Goal: Complete application form: Complete application form

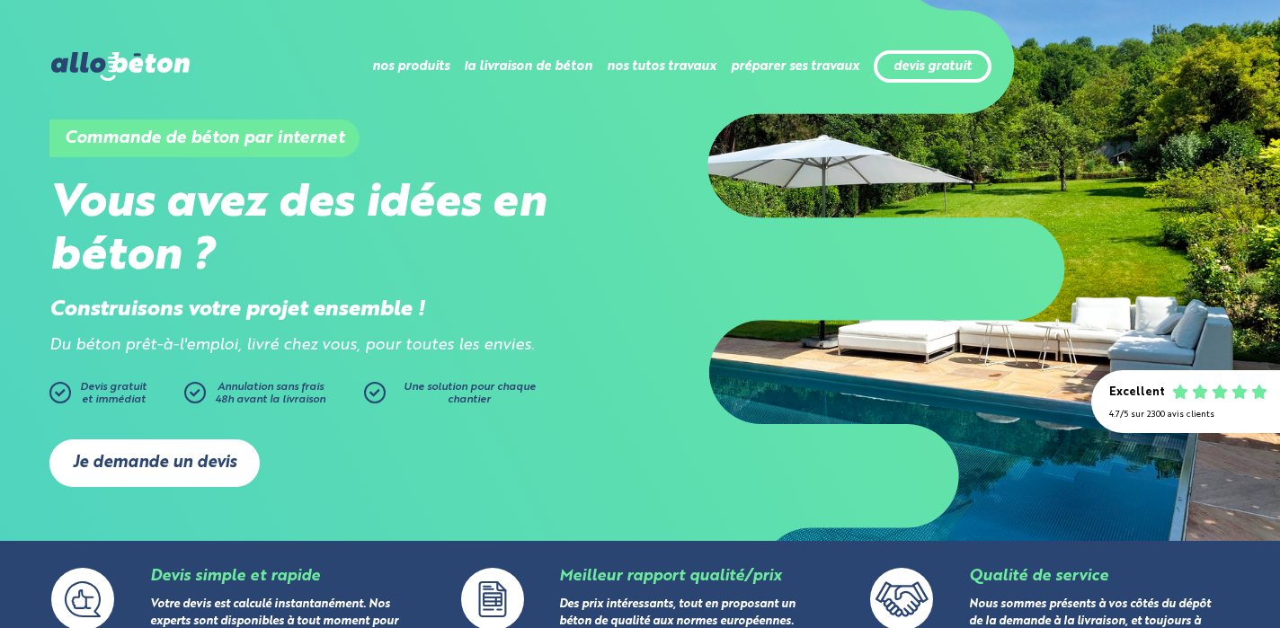
click at [196, 461] on link "Je demande un devis" at bounding box center [154, 463] width 210 height 48
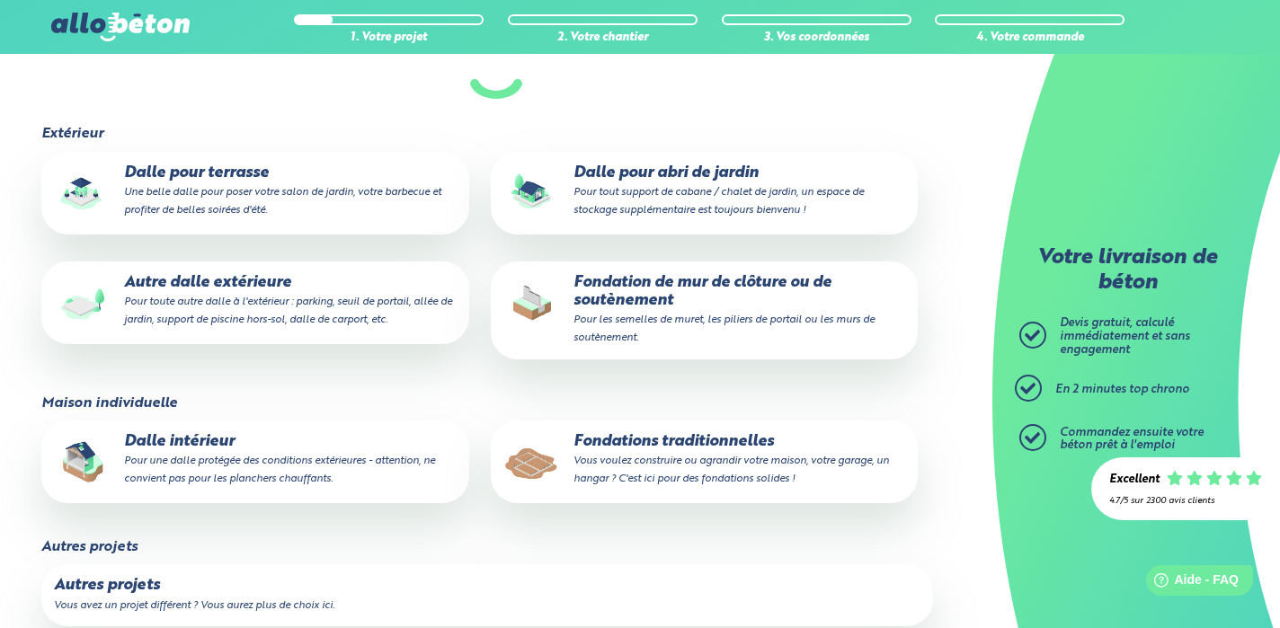
scroll to position [202, 0]
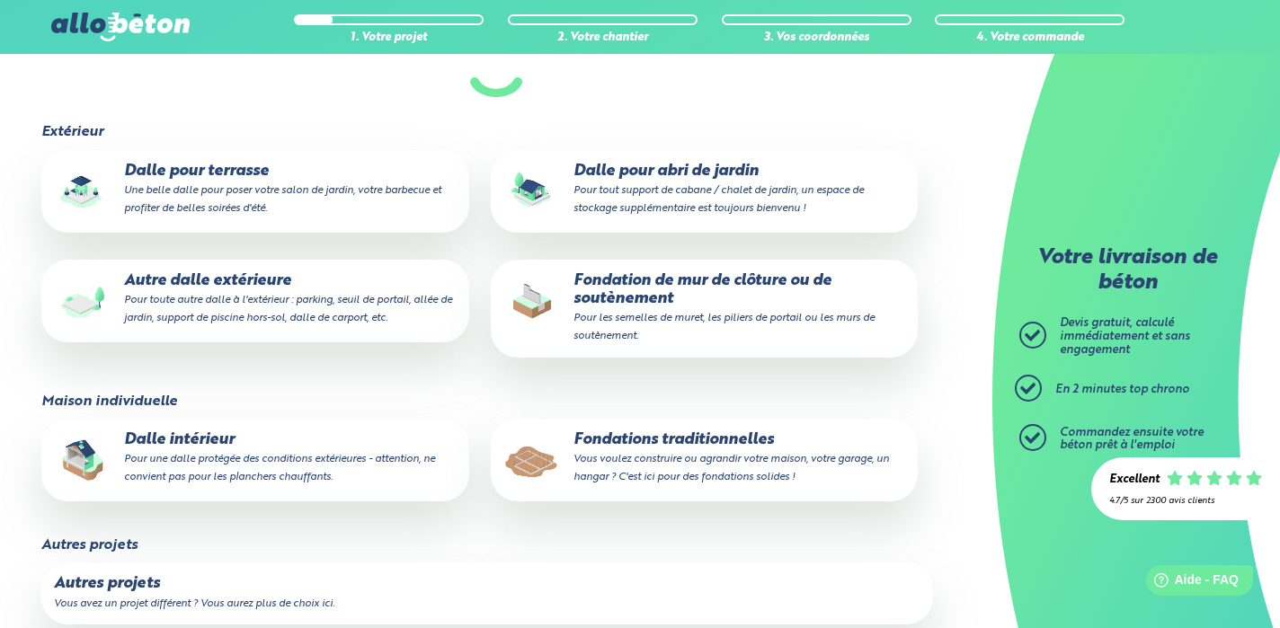
click at [201, 449] on p "Dalle intérieur Pour une dalle protégée des conditions extérieures - attention,…" at bounding box center [255, 458] width 402 height 55
click at [0, 0] on input "Dalle intérieur Pour une dalle protégée des conditions extérieures - attention,…" at bounding box center [0, 0] width 0 height 0
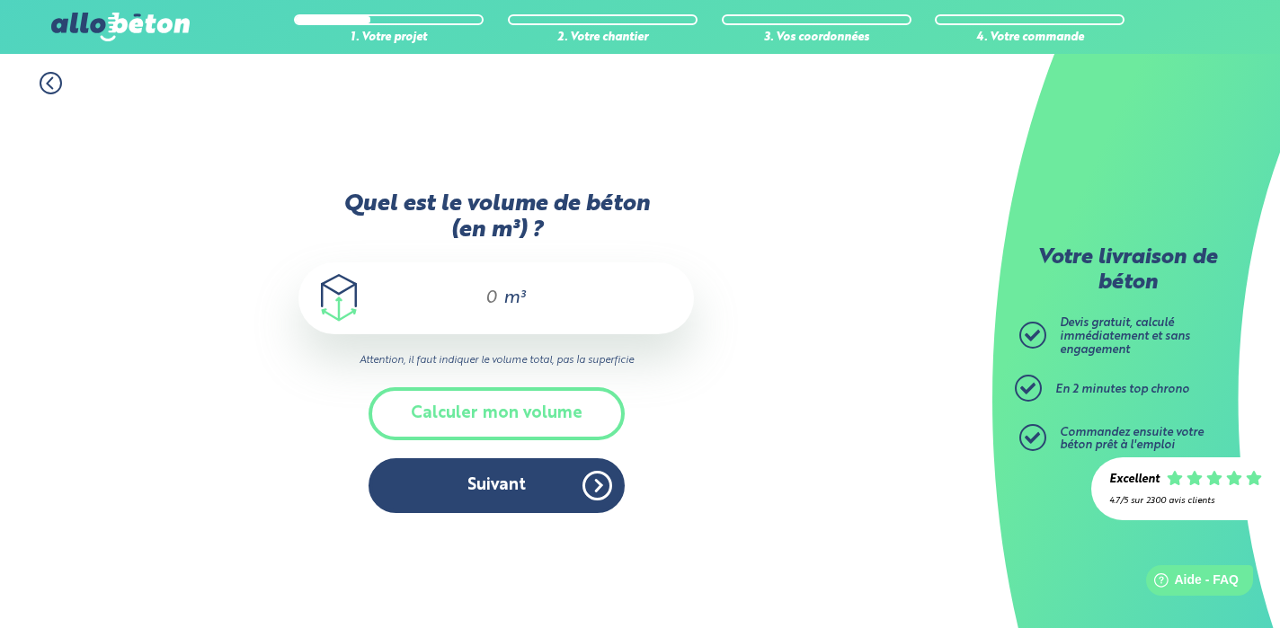
click at [500, 312] on div "m³" at bounding box center [495, 298] width 395 height 72
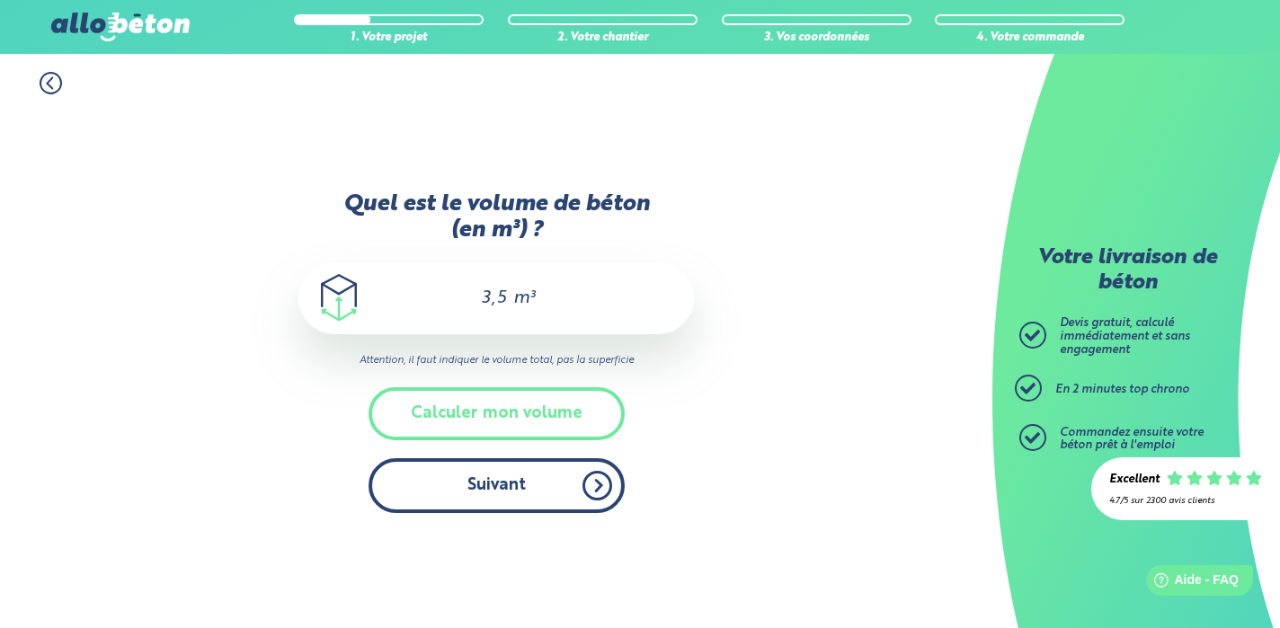
type input "3,5"
click at [546, 478] on button "Suivant" at bounding box center [496, 485] width 256 height 55
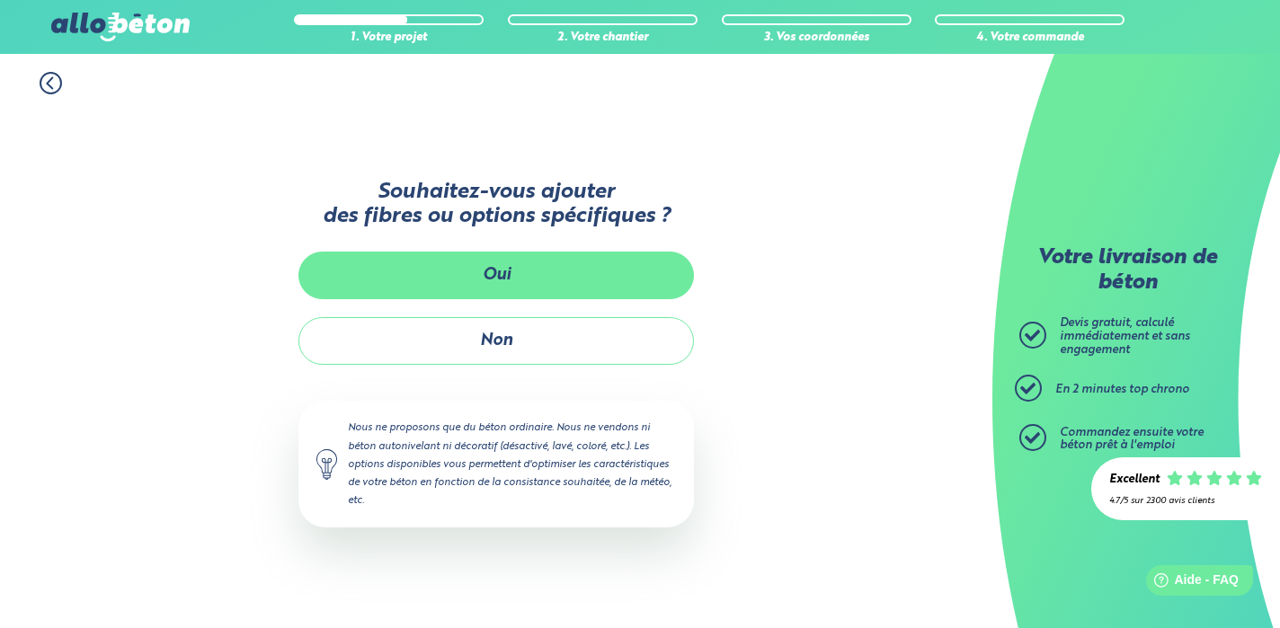
click at [499, 284] on button "Oui" at bounding box center [495, 276] width 395 height 48
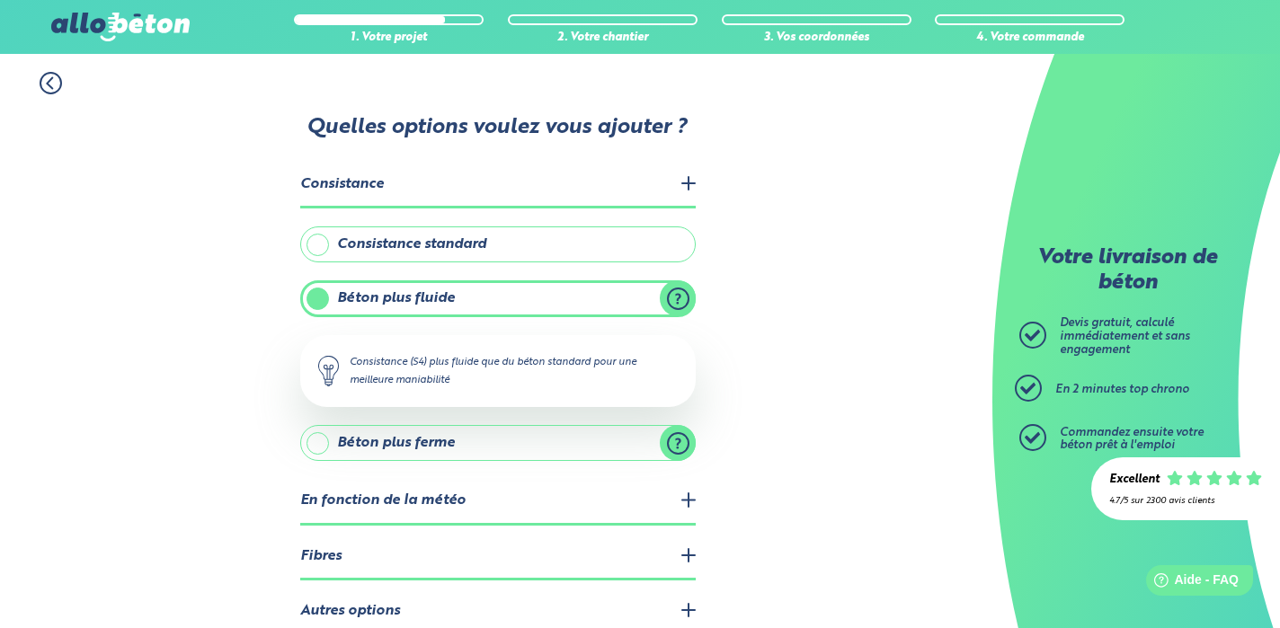
click at [519, 298] on label "Béton plus fluide" at bounding box center [497, 298] width 395 height 36
click at [0, 0] on input "Béton plus fluide" at bounding box center [0, 0] width 0 height 0
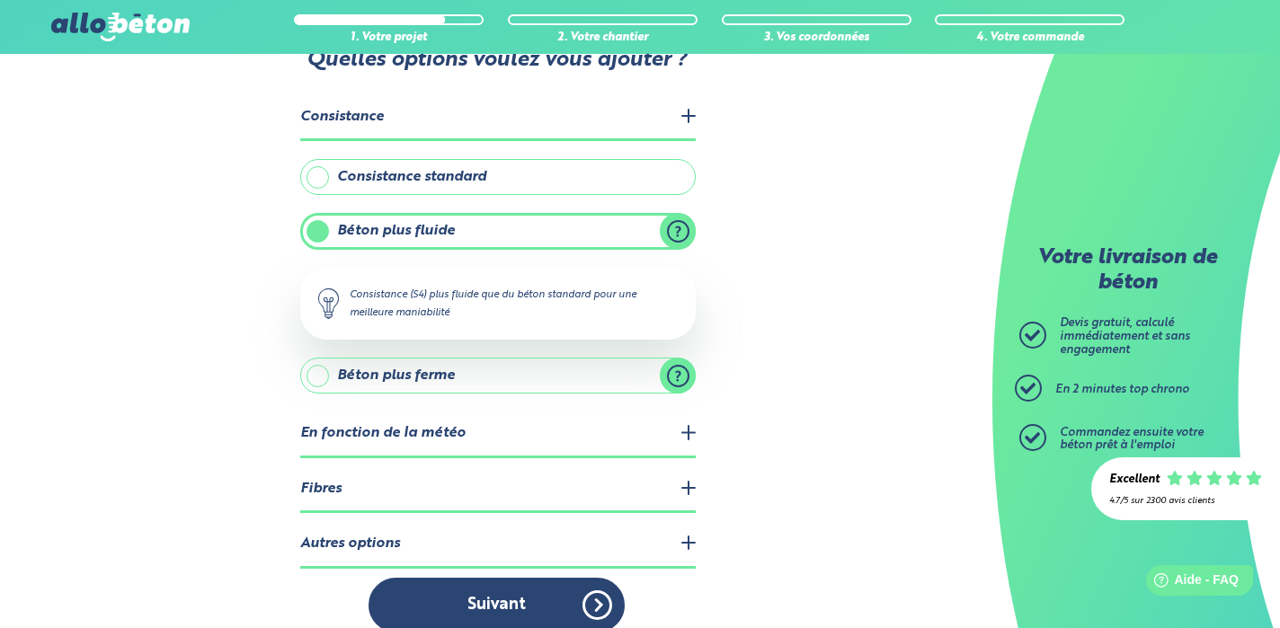
scroll to position [90, 0]
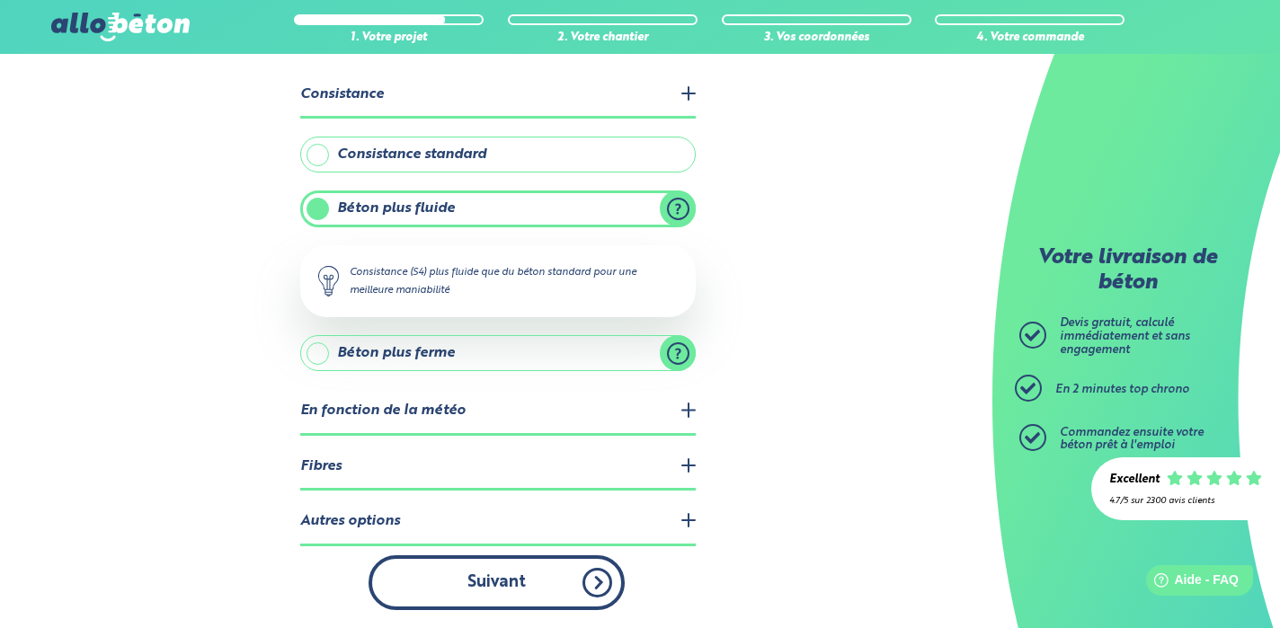
click at [539, 581] on button "Suivant" at bounding box center [496, 582] width 256 height 55
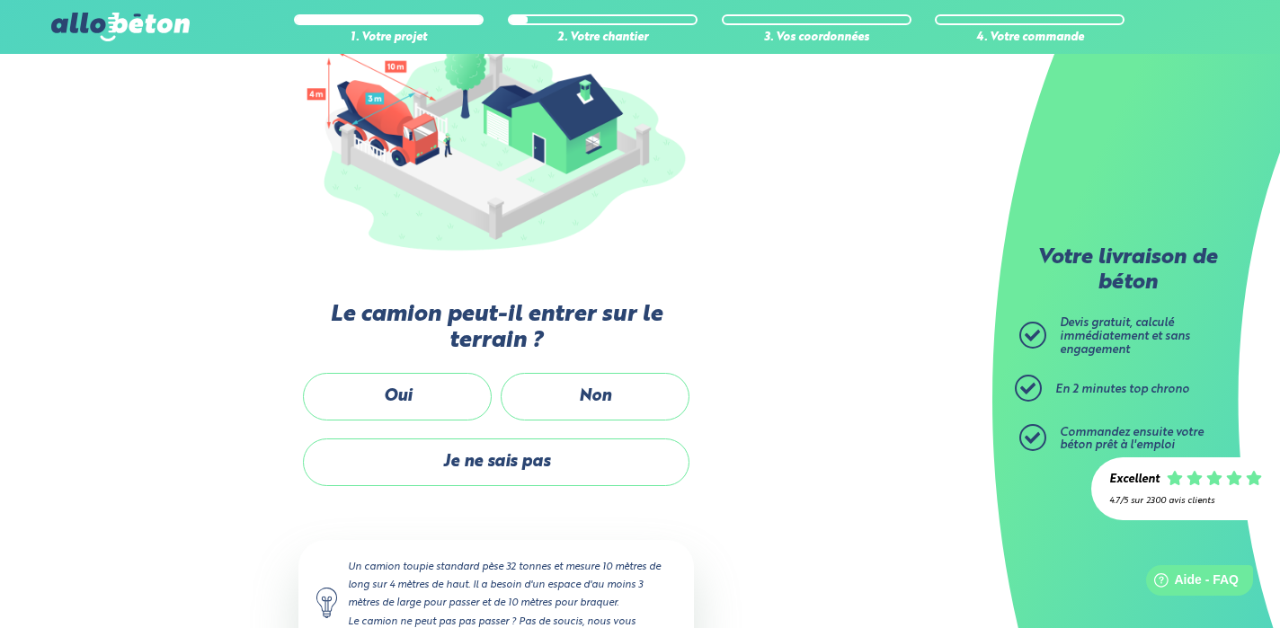
scroll to position [274, 0]
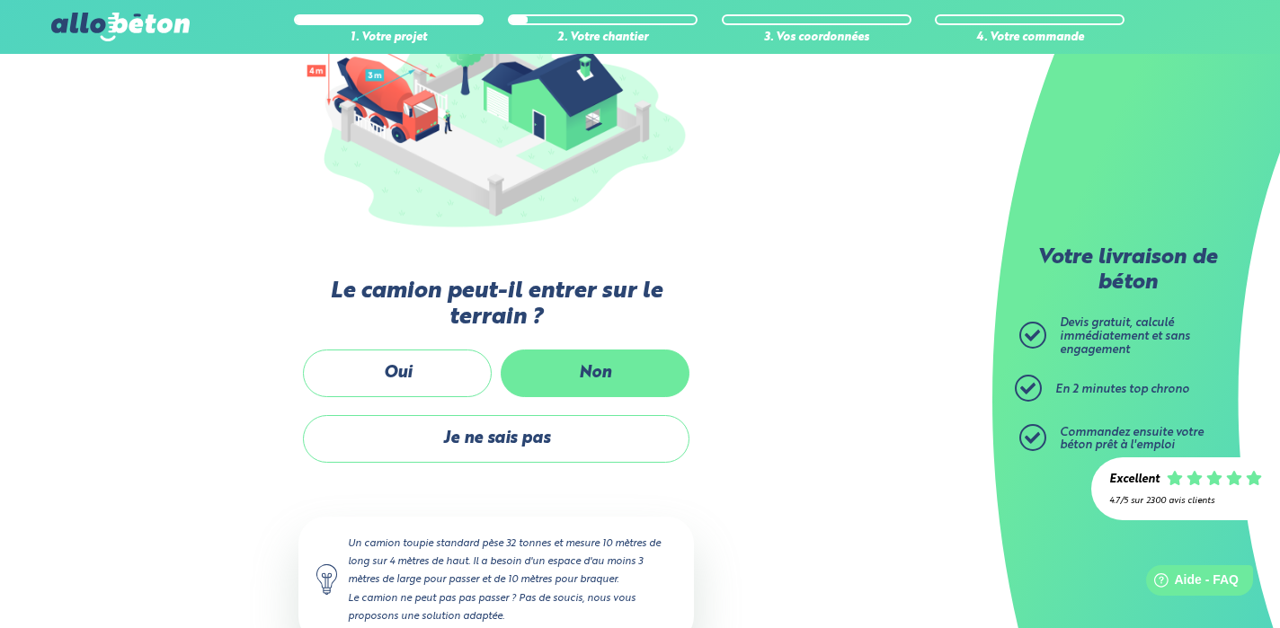
click at [603, 380] on label "Non" at bounding box center [595, 374] width 189 height 48
click at [0, 0] on input "Non" at bounding box center [0, 0] width 0 height 0
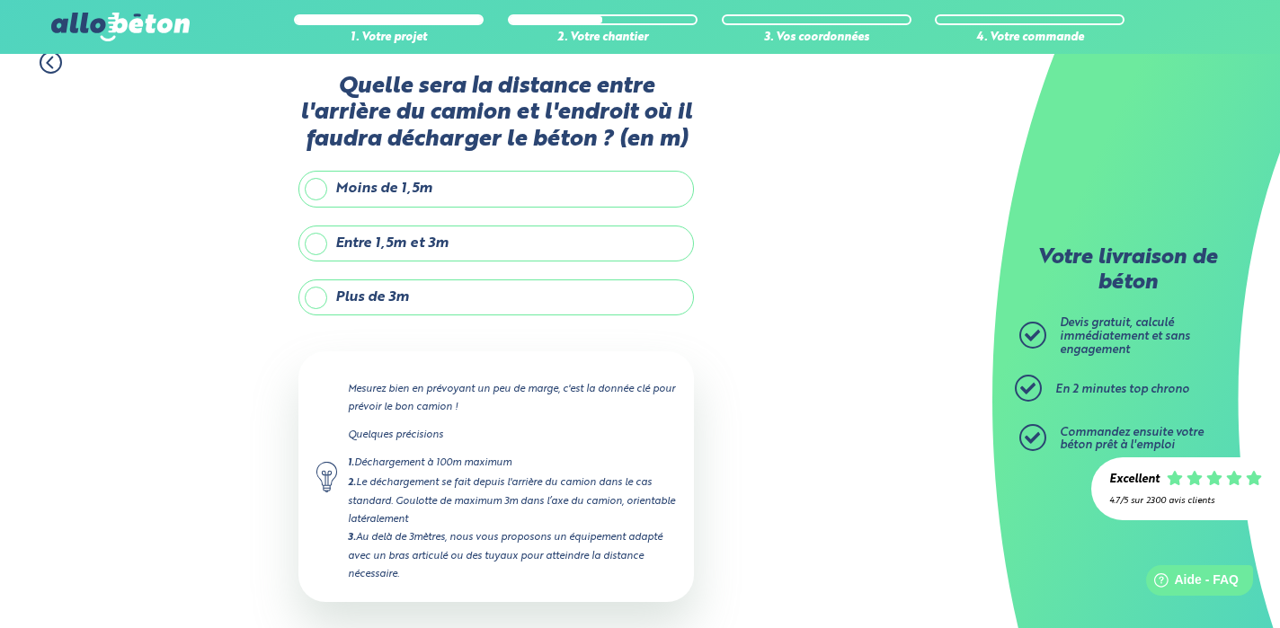
scroll to position [19, 0]
click at [320, 296] on label "Plus de 3m" at bounding box center [495, 299] width 395 height 36
click at [0, 0] on input "Plus de 3m" at bounding box center [0, 0] width 0 height 0
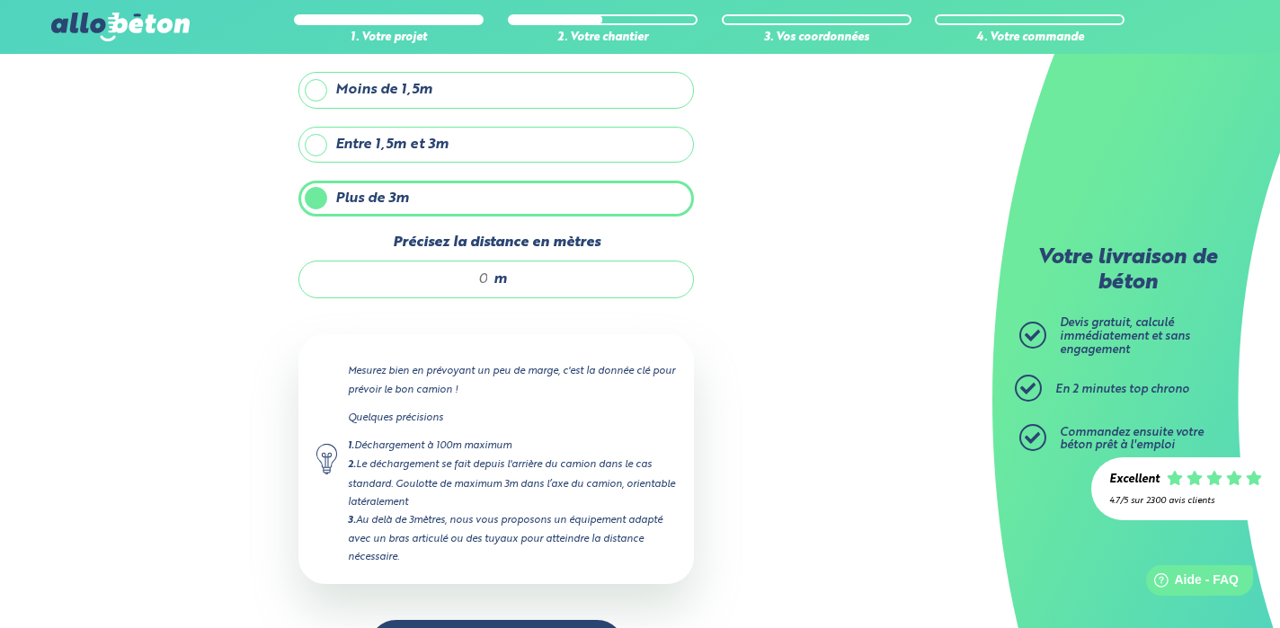
scroll to position [143, 0]
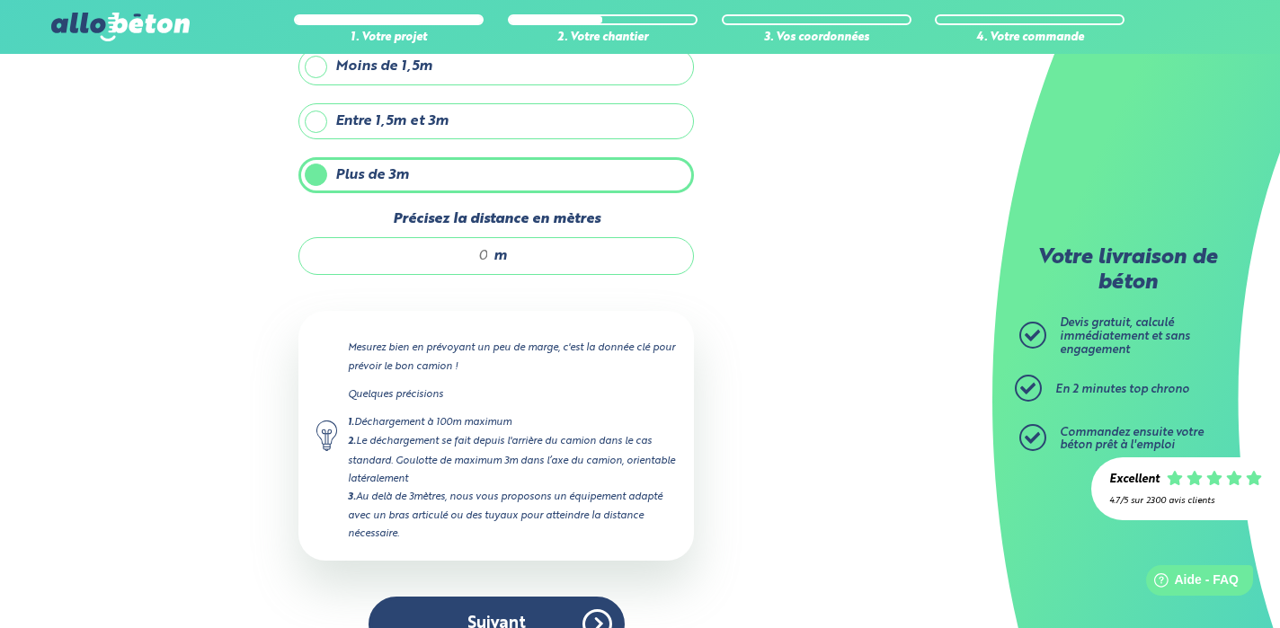
click at [472, 260] on input "Précisez la distance en mètres" at bounding box center [403, 256] width 172 height 18
type input "10"
click at [780, 365] on div "1. Votre projet 2. Votre chantier 3. Vos coordonnées 4. Votre commande Quelle s…" at bounding box center [496, 290] width 992 height 759
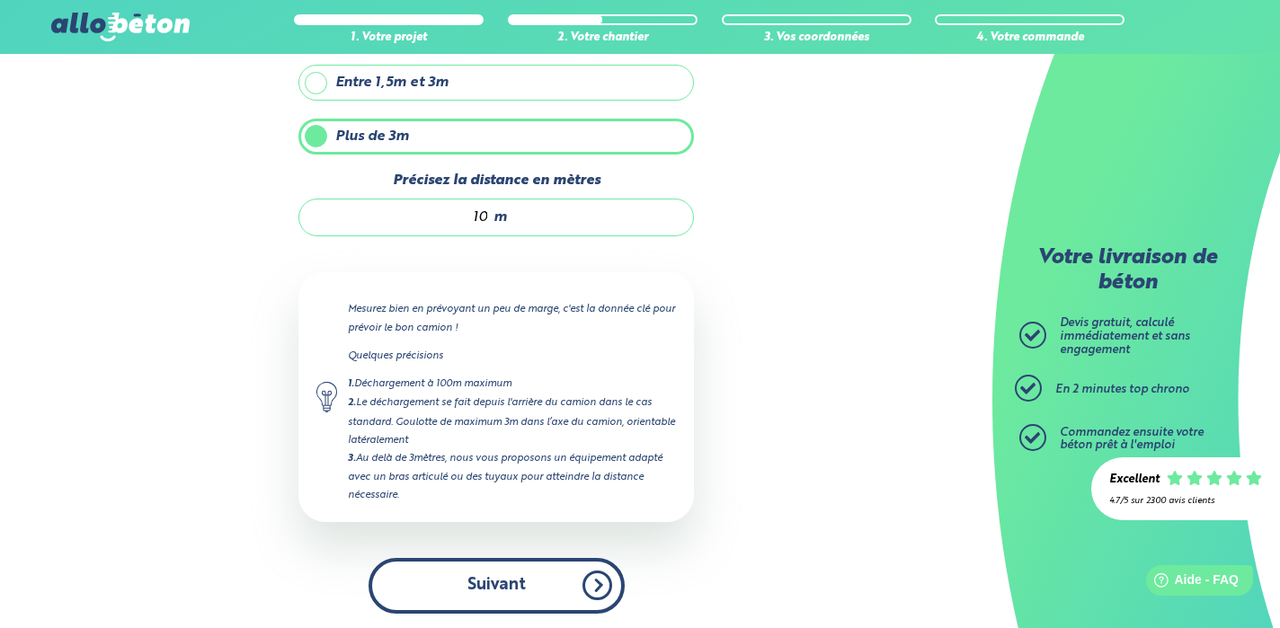
click at [555, 581] on button "Suivant" at bounding box center [496, 585] width 256 height 55
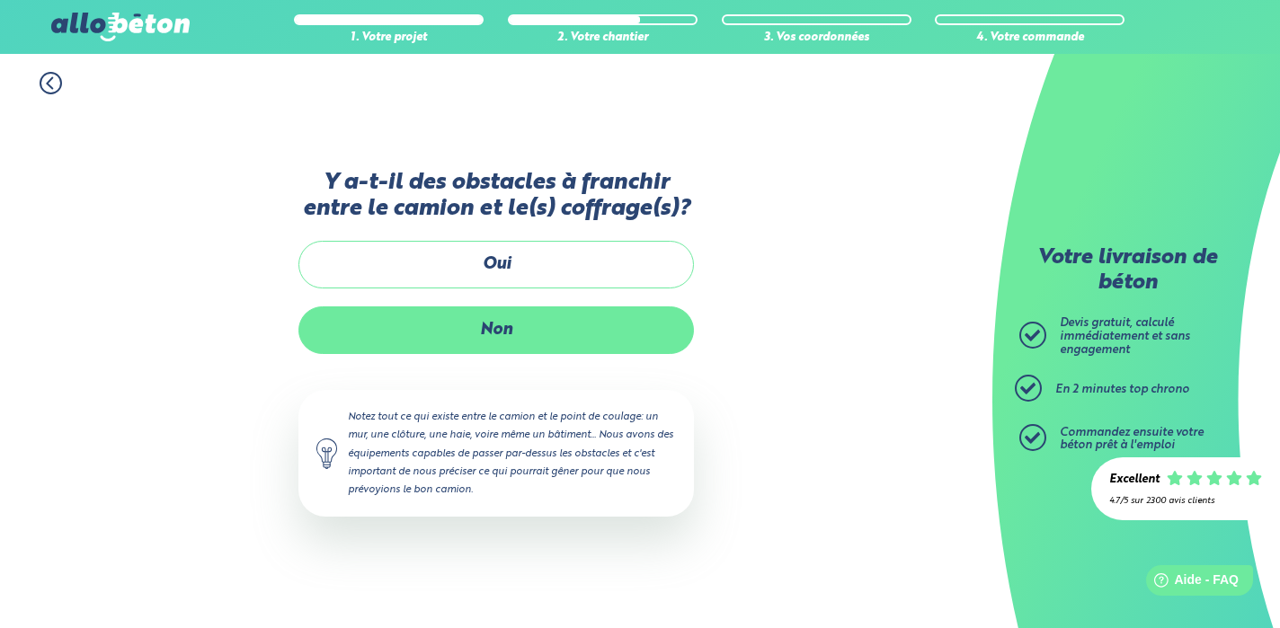
click at [515, 332] on label "Non" at bounding box center [495, 330] width 395 height 48
click at [0, 0] on input "Non" at bounding box center [0, 0] width 0 height 0
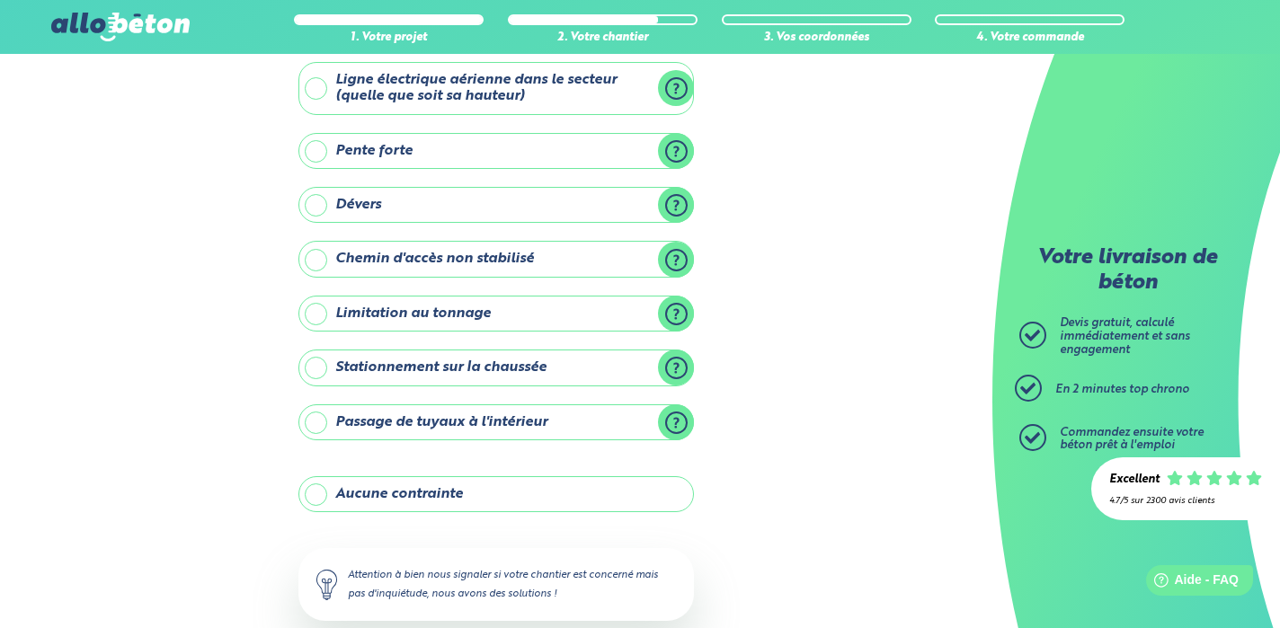
scroll to position [109, 0]
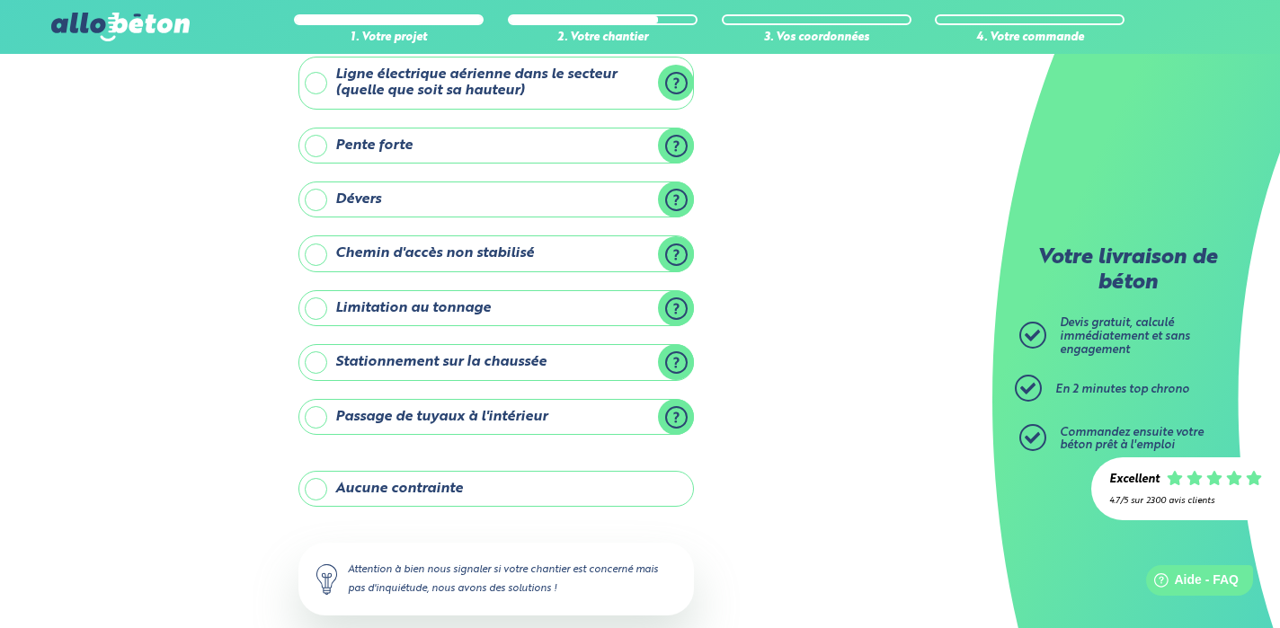
click at [322, 485] on label "Aucune contrainte" at bounding box center [495, 489] width 395 height 36
click at [0, 0] on input "Aucune contrainte" at bounding box center [0, 0] width 0 height 0
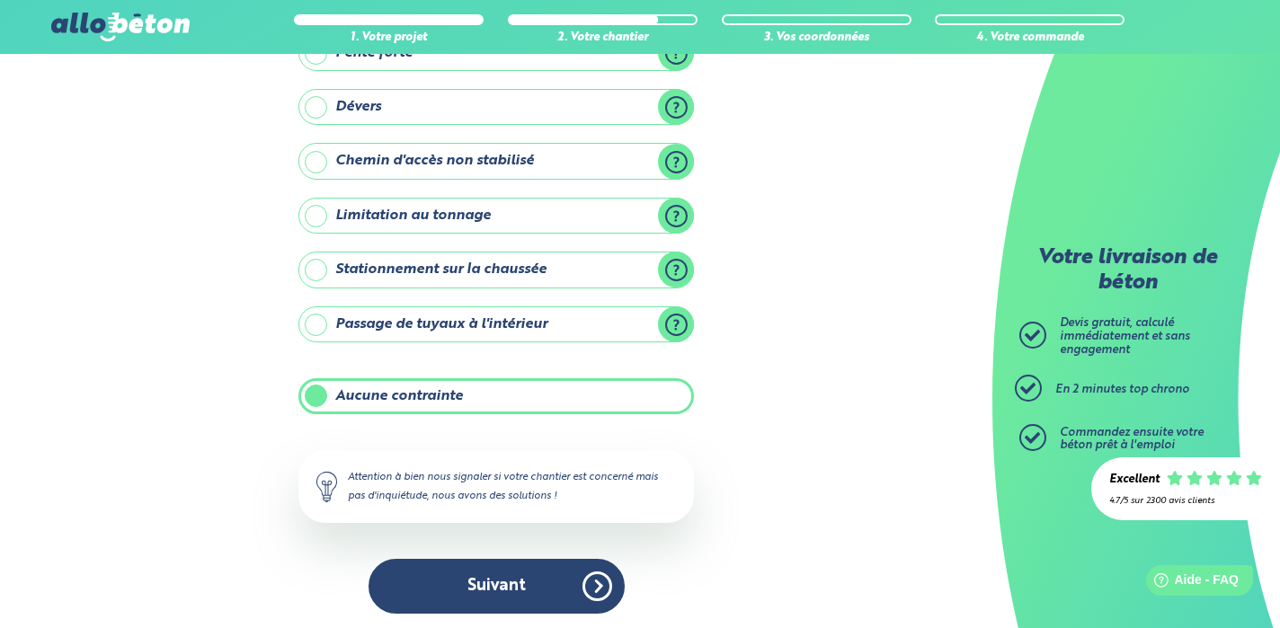
scroll to position [205, 0]
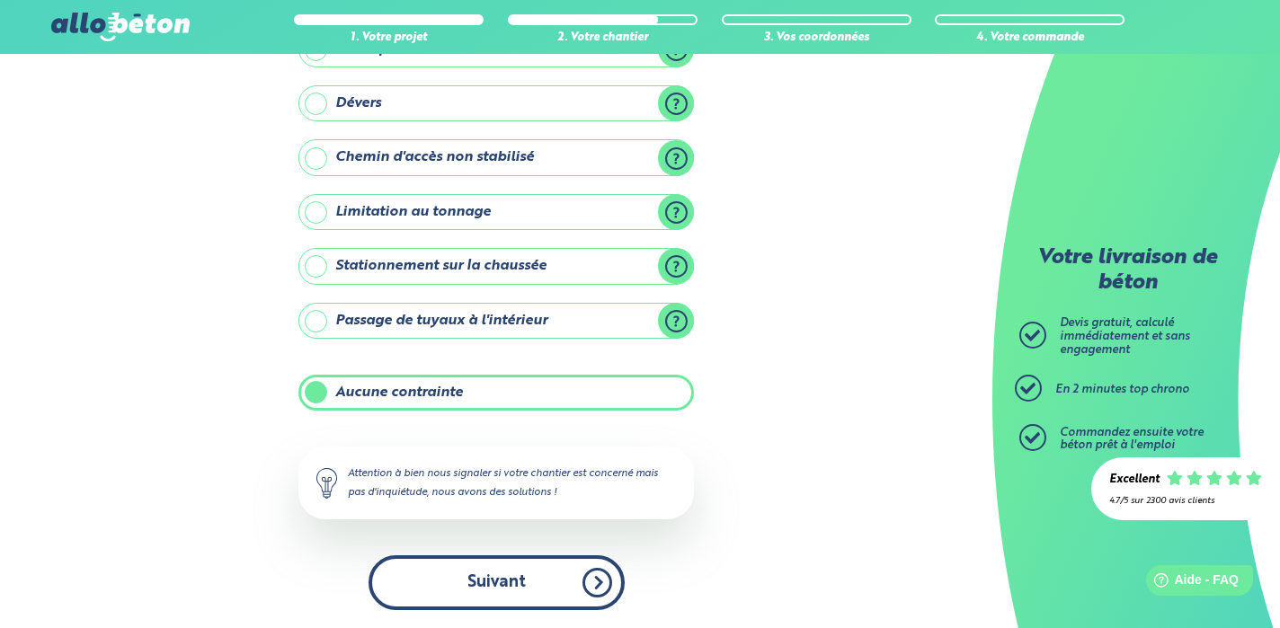
click at [535, 579] on button "Suivant" at bounding box center [496, 582] width 256 height 55
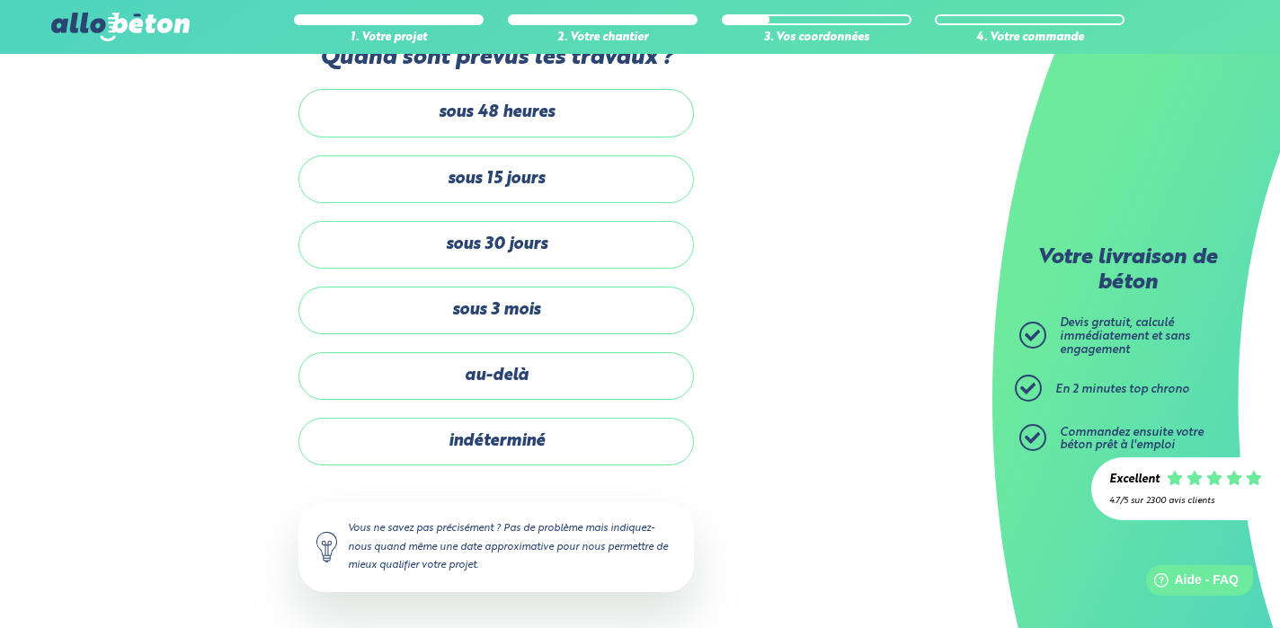
scroll to position [49, 0]
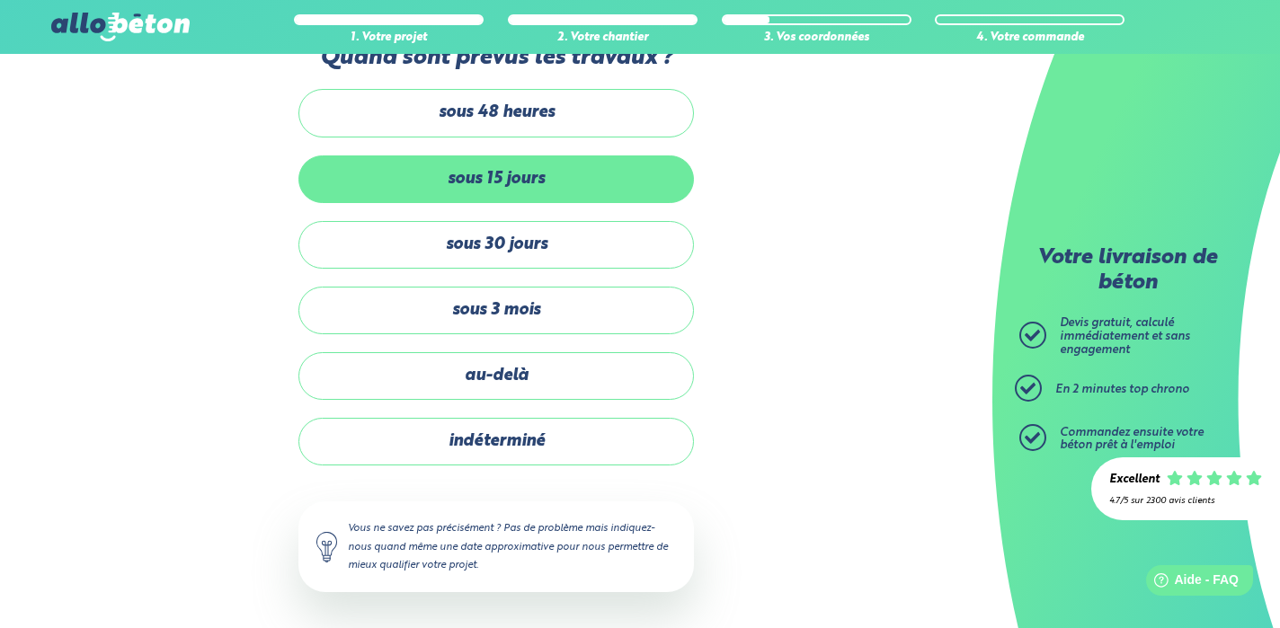
click at [508, 192] on label "sous 15 jours" at bounding box center [495, 179] width 395 height 48
click at [0, 0] on input "sous 15 jours" at bounding box center [0, 0] width 0 height 0
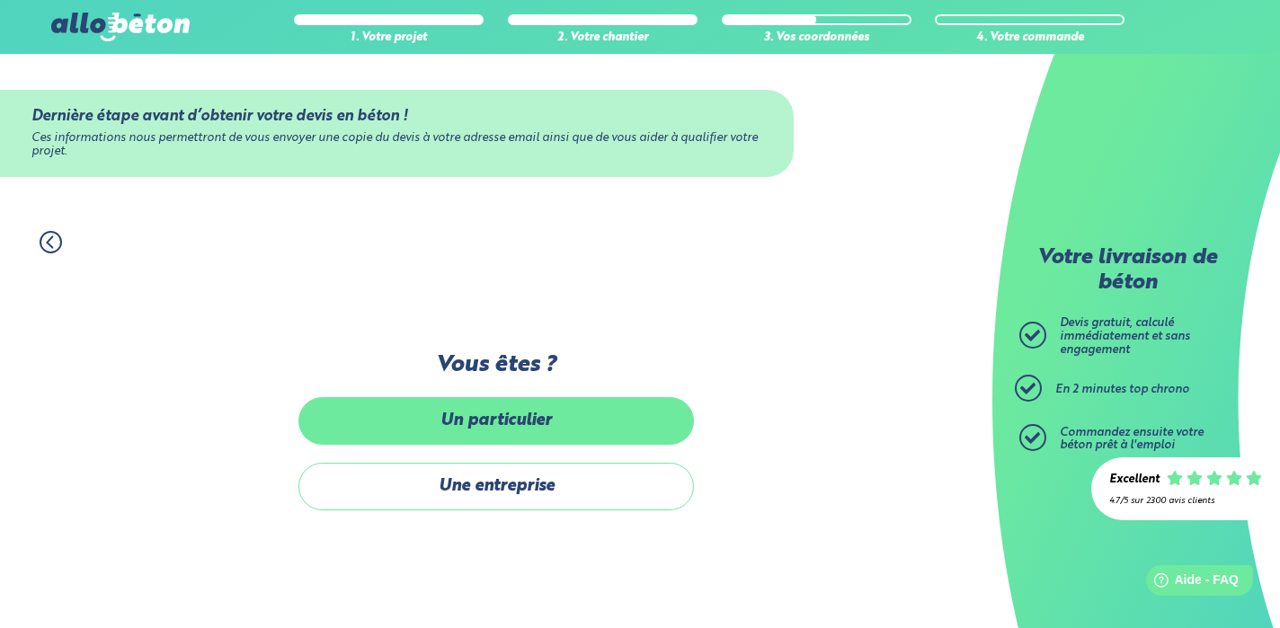
click at [495, 413] on label "Un particulier" at bounding box center [495, 421] width 395 height 48
click at [0, 0] on input "Un particulier" at bounding box center [0, 0] width 0 height 0
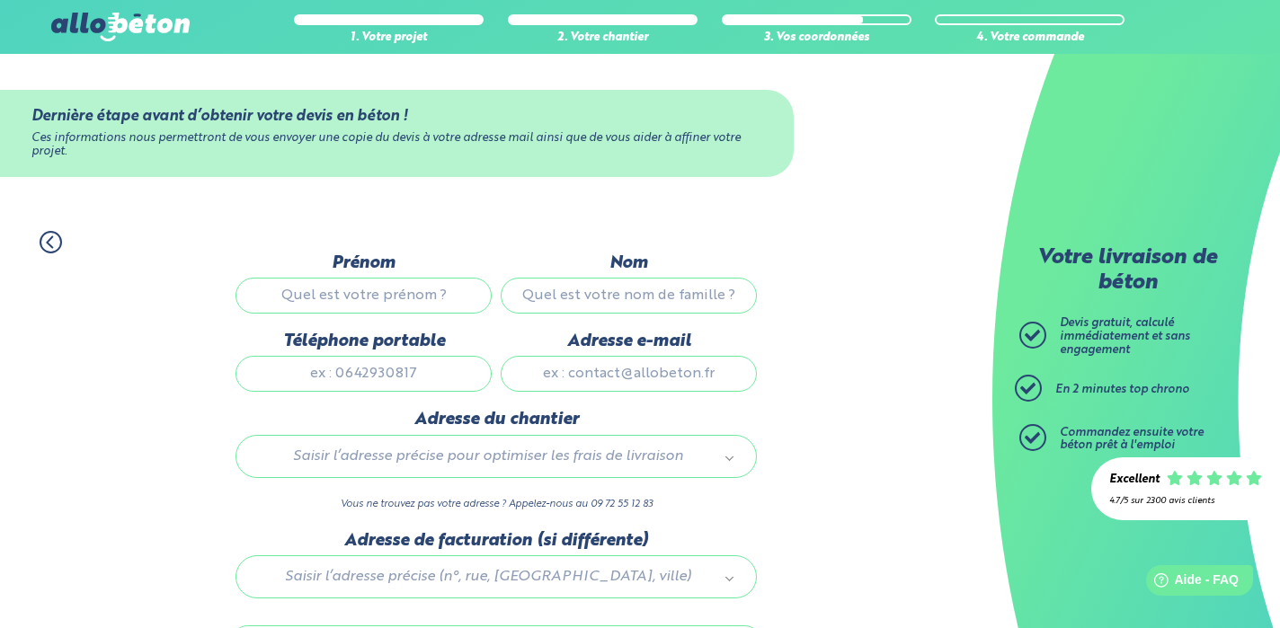
click at [320, 297] on input "Prénom" at bounding box center [363, 296] width 256 height 36
type input "Jean-Francois"
type input "Hansske"
type input "0662450600"
type input "jfhansske@icloud.com"
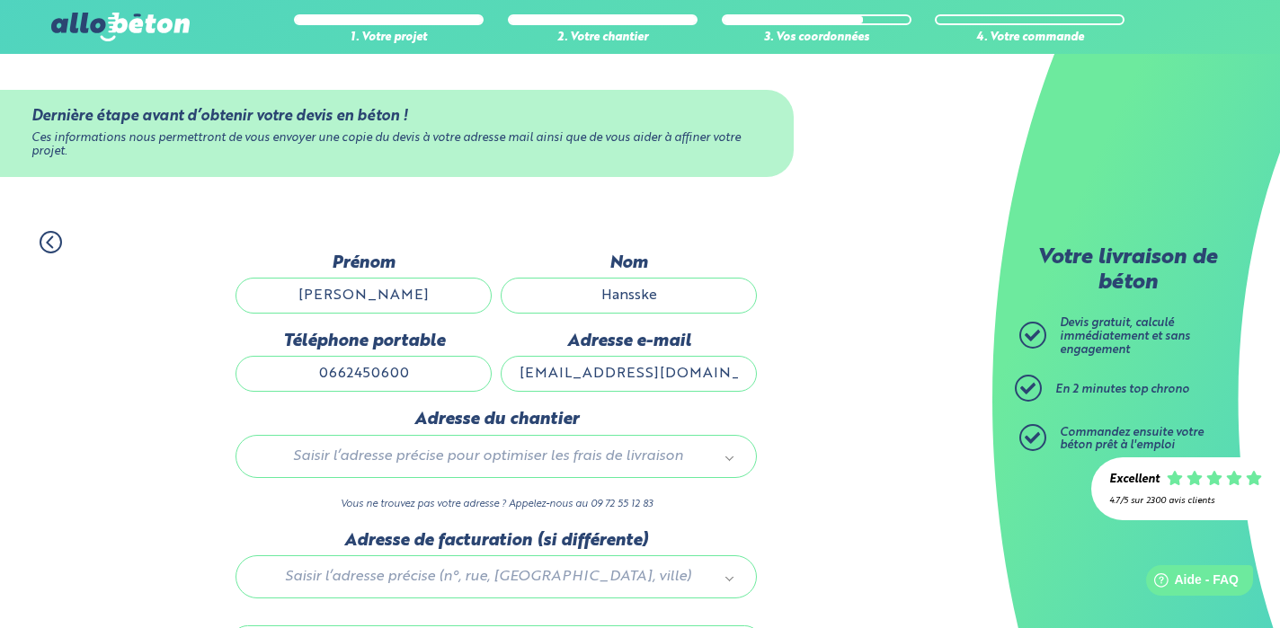
type input "111 rue des Margats"
click at [463, 299] on input "Jean-Francois" at bounding box center [363, 296] width 256 height 36
type input "Jean-Francois"
click at [704, 293] on input "Hansske" at bounding box center [629, 296] width 256 height 36
type input "Hansske"
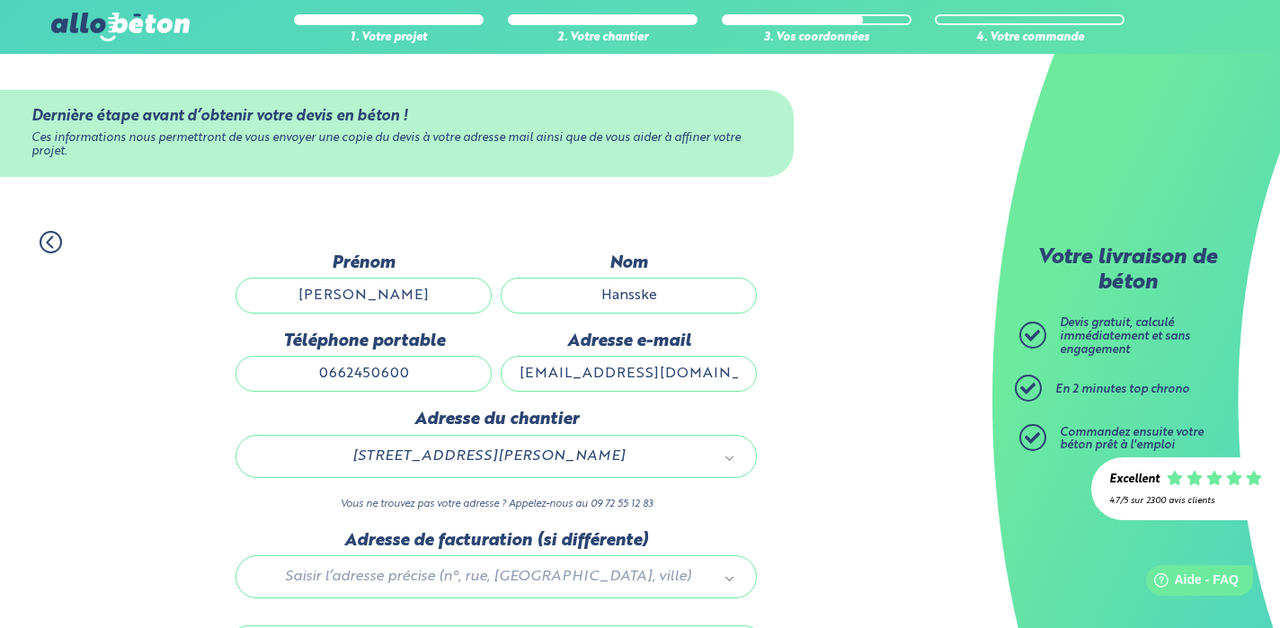
click at [452, 380] on input "0662450600" at bounding box center [363, 374] width 256 height 36
type input "0662450600"
click at [736, 382] on input "jfhansske@icloud.com" at bounding box center [629, 374] width 256 height 36
type input "jfhansske@icloud.com"
click at [869, 386] on div "1. Votre projet 2. Votre chantier 3. Vos coordonnées 4. Votre commande Dernière…" at bounding box center [496, 477] width 992 height 528
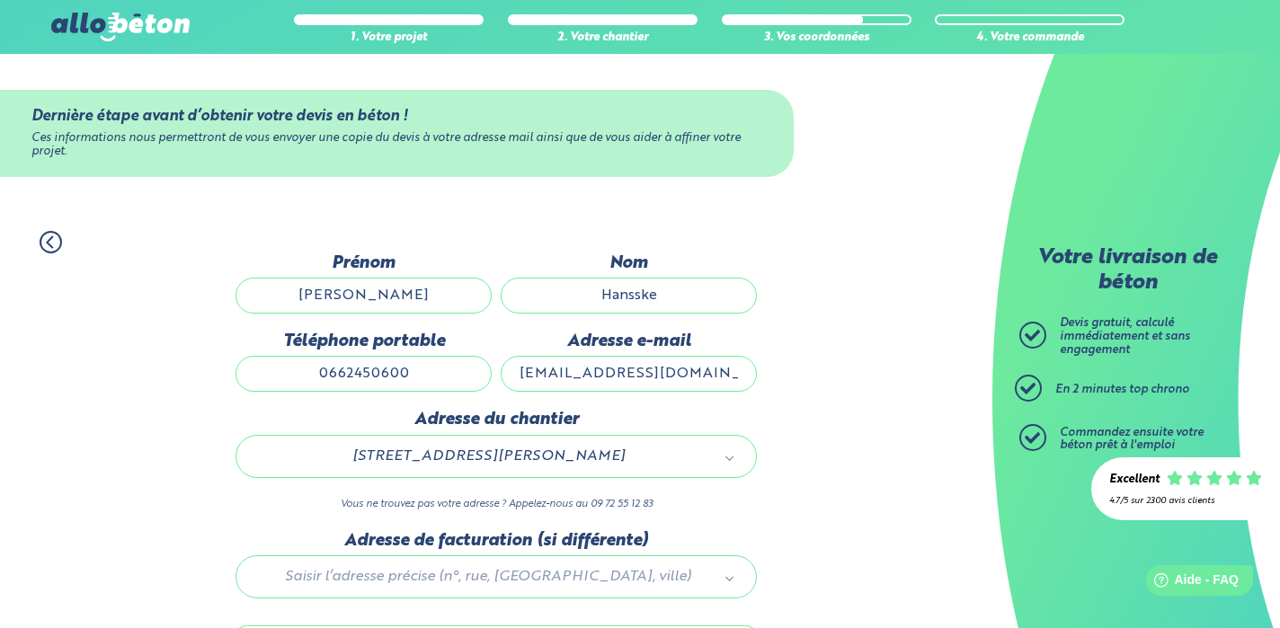
scroll to position [112, 0]
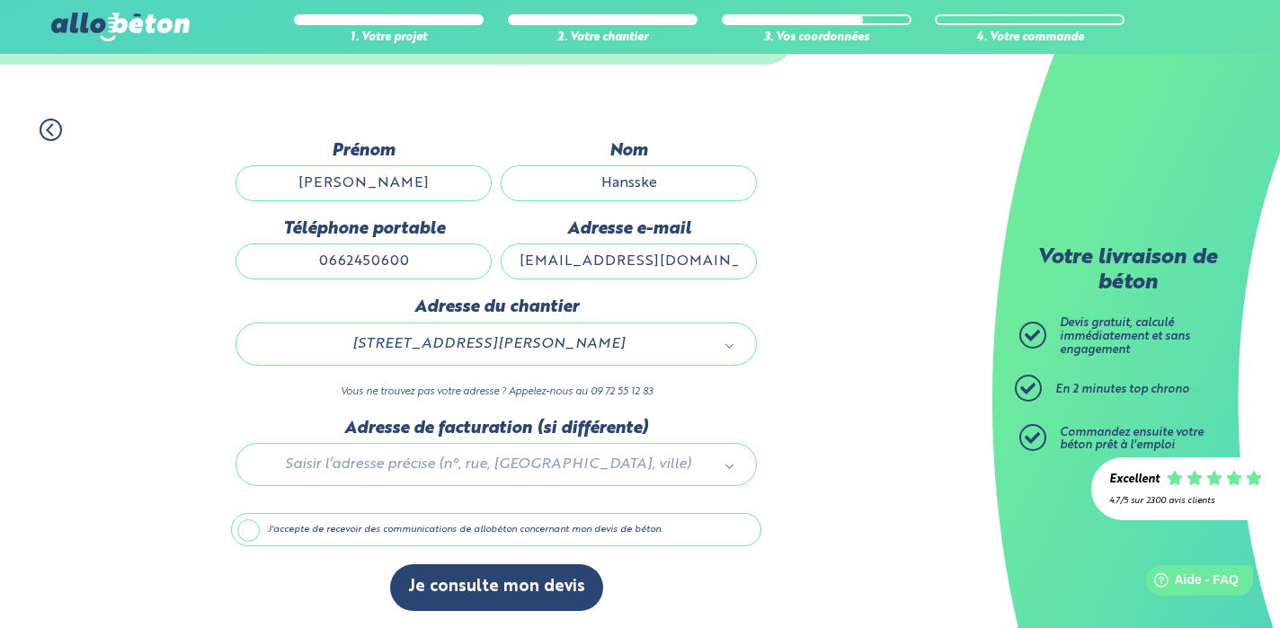
click at [263, 530] on label "J'accepte de recevoir des communications de allobéton concernant mon devis de b…" at bounding box center [496, 530] width 530 height 34
click at [0, 0] on input "J'accepte de recevoir des communications de allobéton concernant mon devis de b…" at bounding box center [0, 0] width 0 height 0
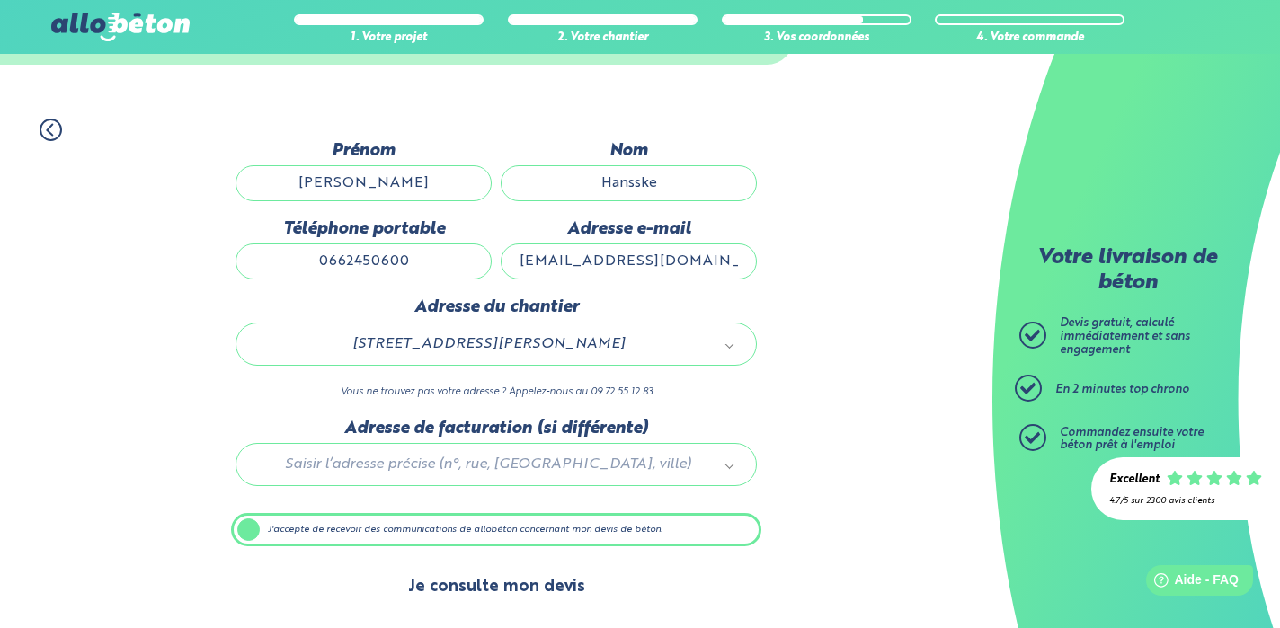
click at [510, 592] on button "Je consulte mon devis" at bounding box center [496, 587] width 213 height 46
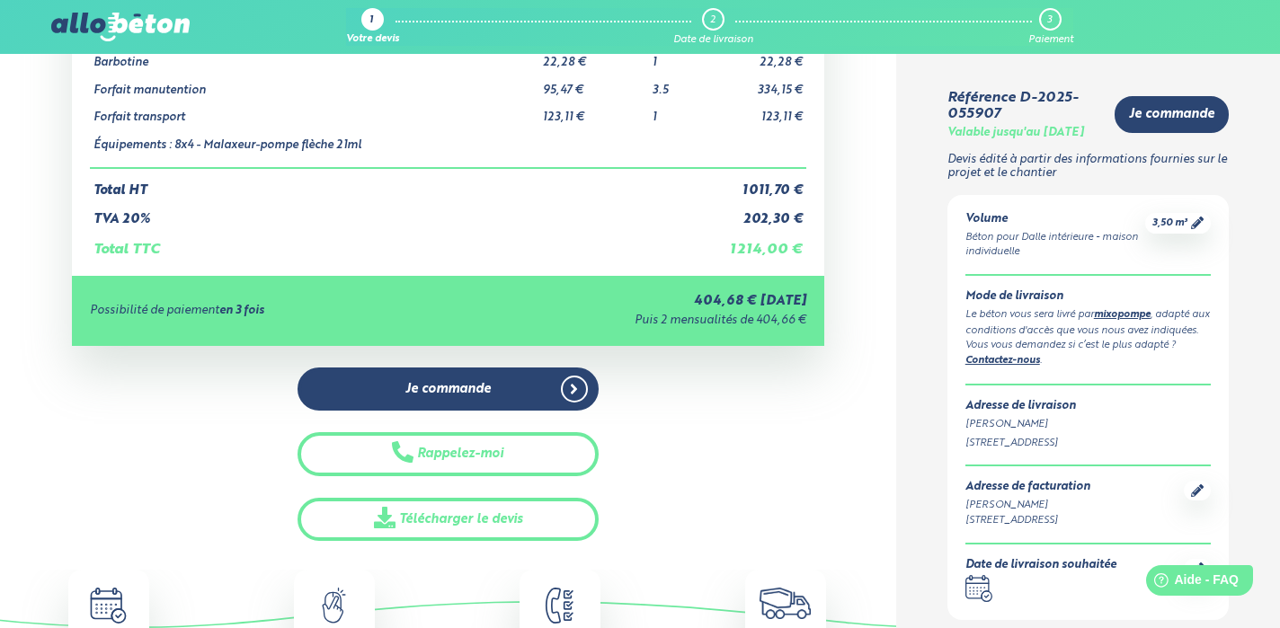
scroll to position [269, 0]
